Goal: Task Accomplishment & Management: Manage account settings

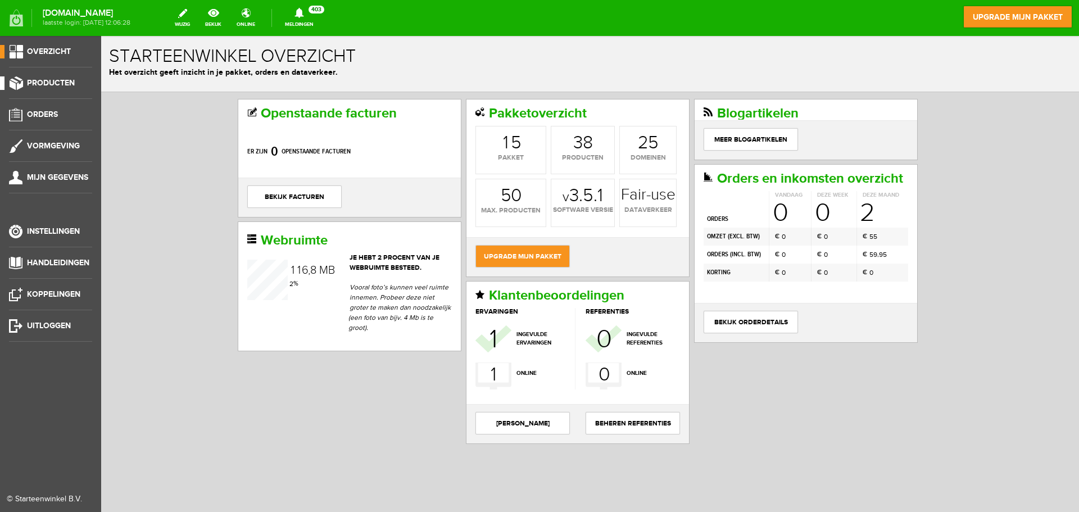
click at [58, 83] on span "Producten" at bounding box center [51, 83] width 48 height 10
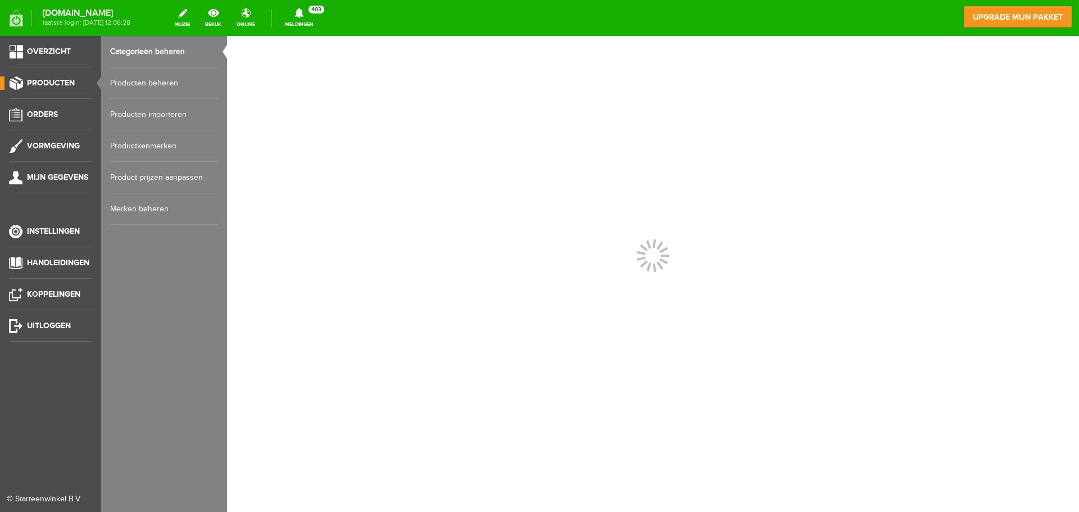
click at [157, 80] on link "Producten beheren" at bounding box center [164, 82] width 108 height 31
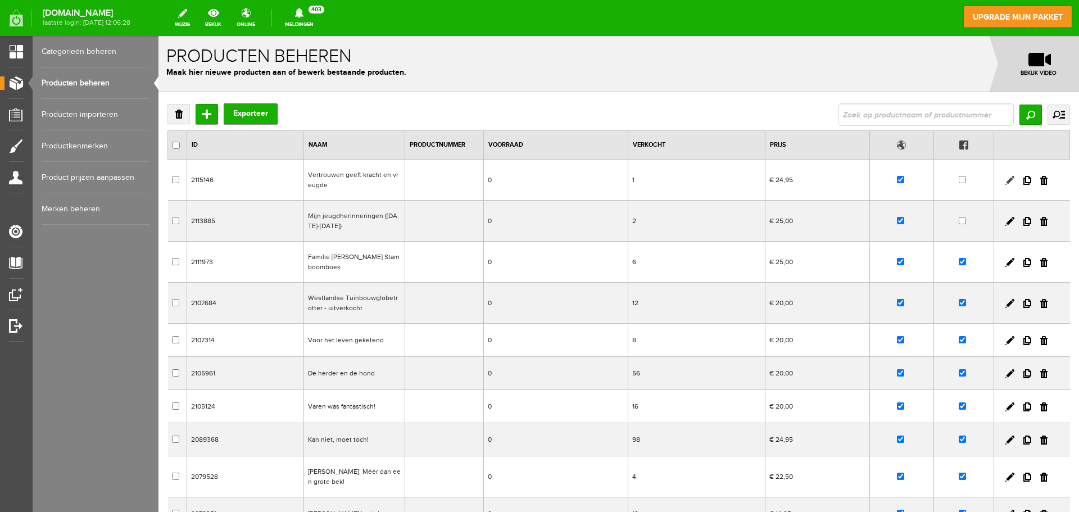
click at [1006, 178] on link at bounding box center [1010, 180] width 9 height 9
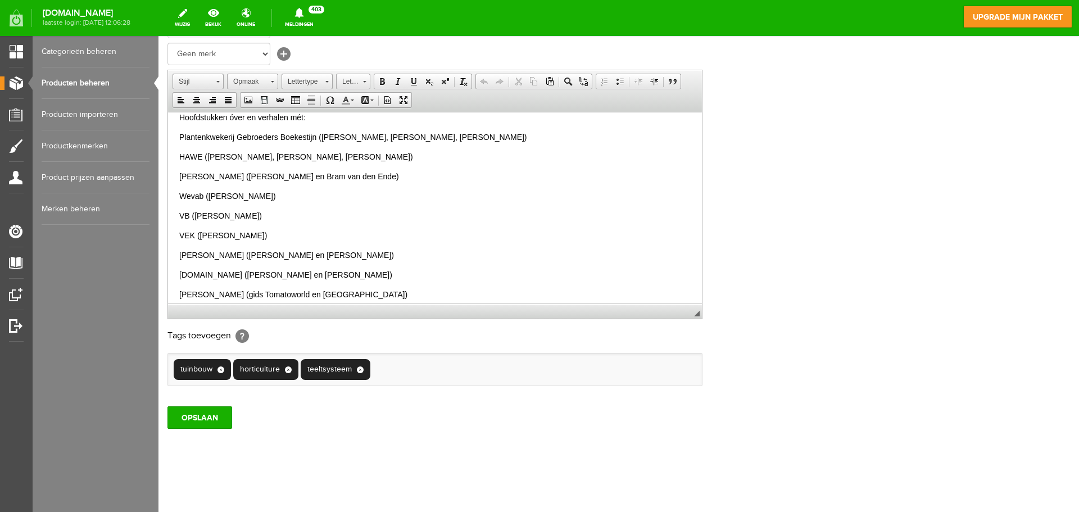
scroll to position [281, 0]
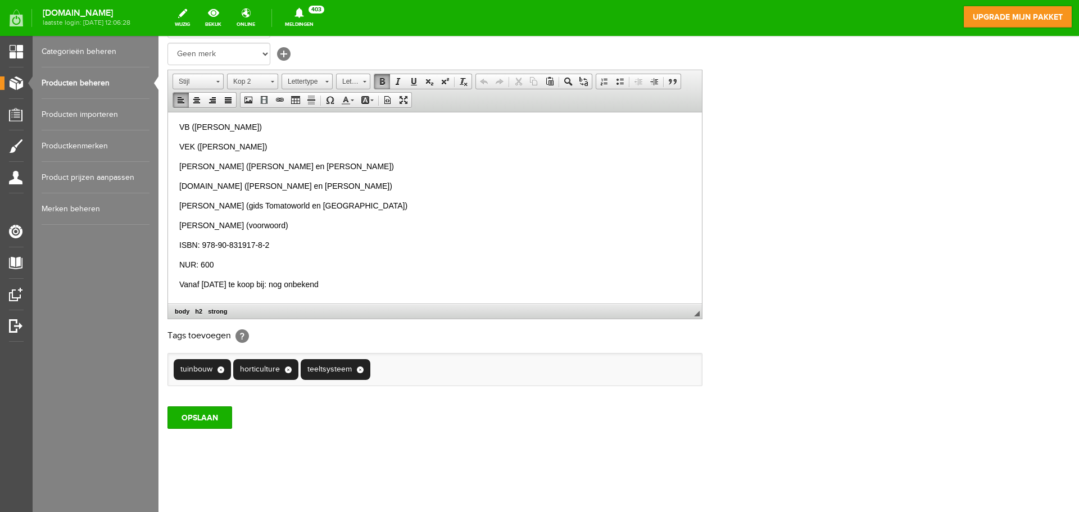
click at [359, 279] on p "Vanaf [DATE] te koop bij: nog onbekend" at bounding box center [435, 284] width 512 height 12
click at [212, 411] on input "OPSLAAN" at bounding box center [200, 417] width 65 height 22
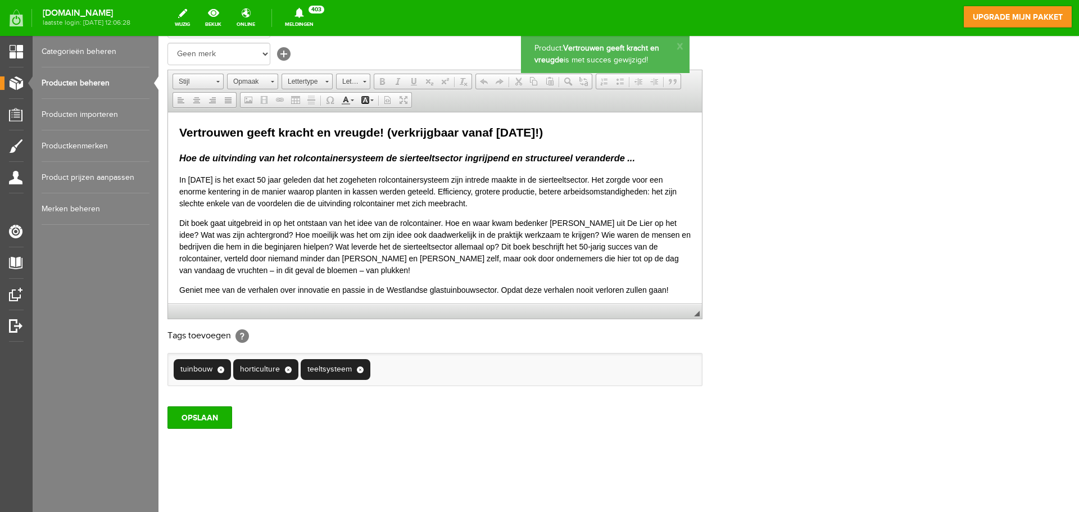
scroll to position [0, 0]
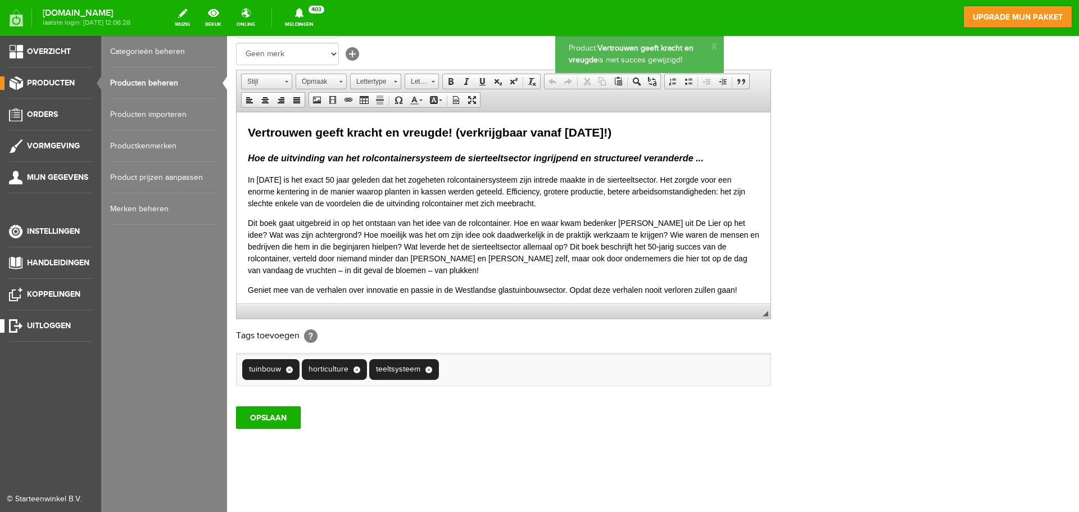
click at [60, 325] on span "Uitloggen" at bounding box center [49, 326] width 44 height 10
